Goal: Task Accomplishment & Management: Manage account settings

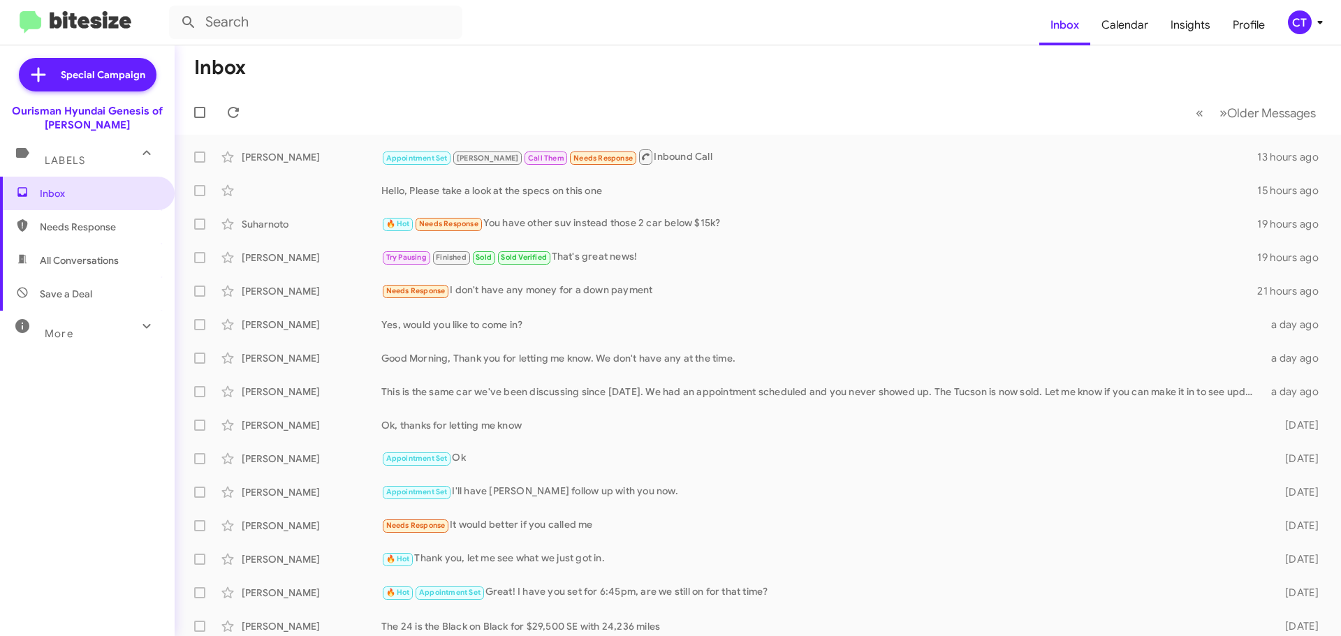
click at [1299, 25] on div "CT" at bounding box center [1300, 22] width 24 height 24
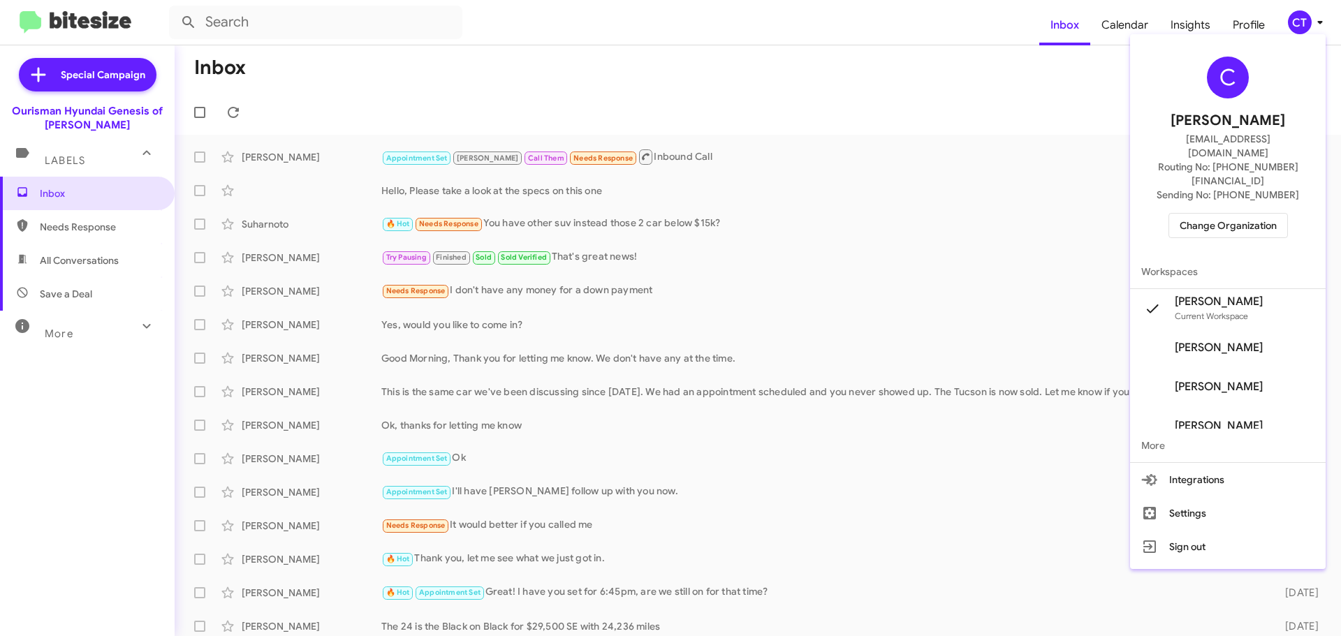
click at [1236, 214] on span "Change Organization" at bounding box center [1228, 226] width 97 height 24
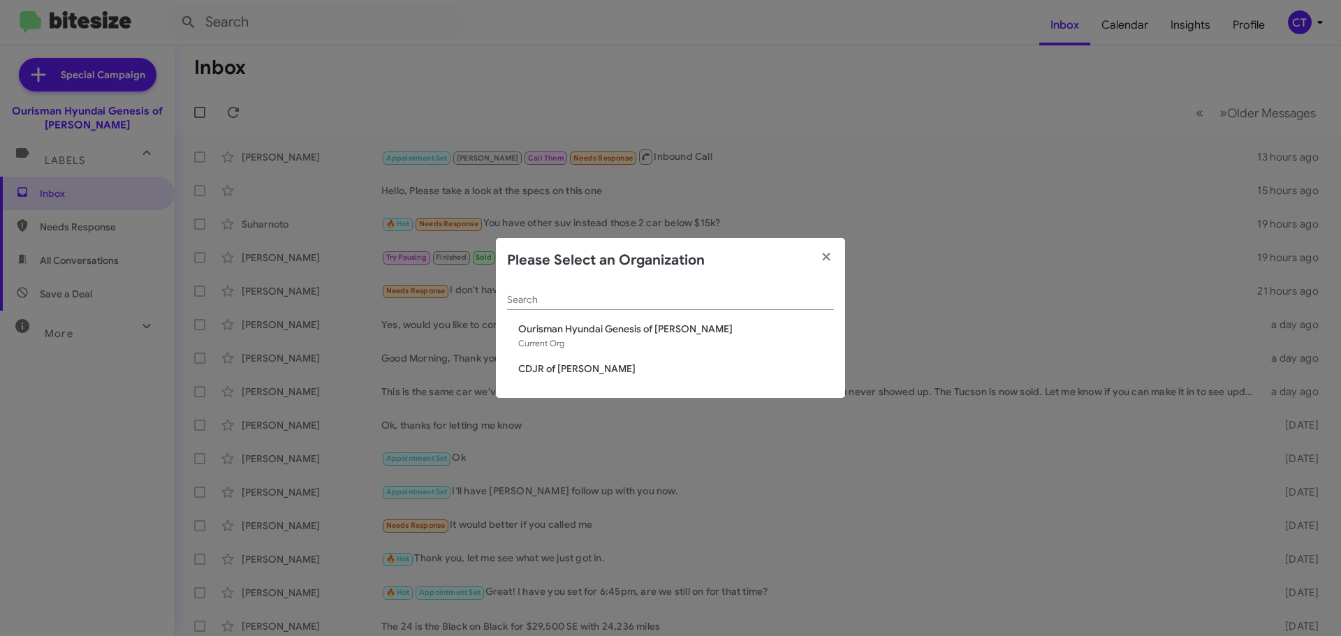
click at [523, 371] on span "CDJR of Bowie" at bounding box center [676, 369] width 316 height 14
